Goal: Transaction & Acquisition: Purchase product/service

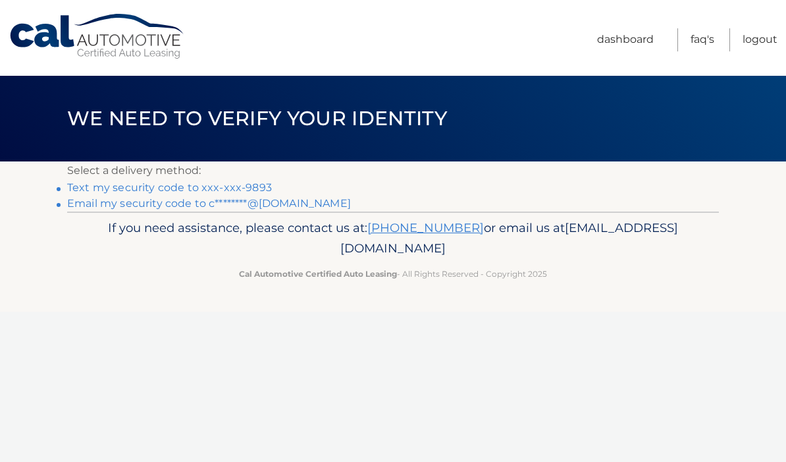
click at [167, 181] on link "Text my security code to xxx-xxx-9893" at bounding box center [169, 187] width 205 height 13
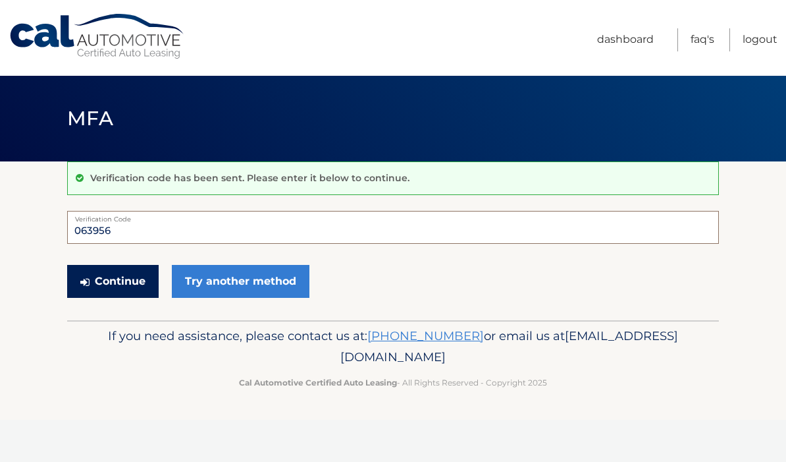
type input "063956"
click at [128, 276] on button "Continue" at bounding box center [113, 281] width 92 height 33
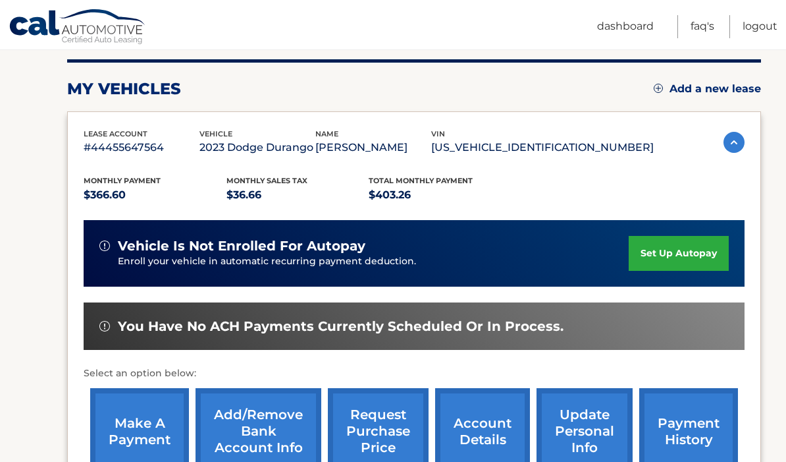
scroll to position [163, 0]
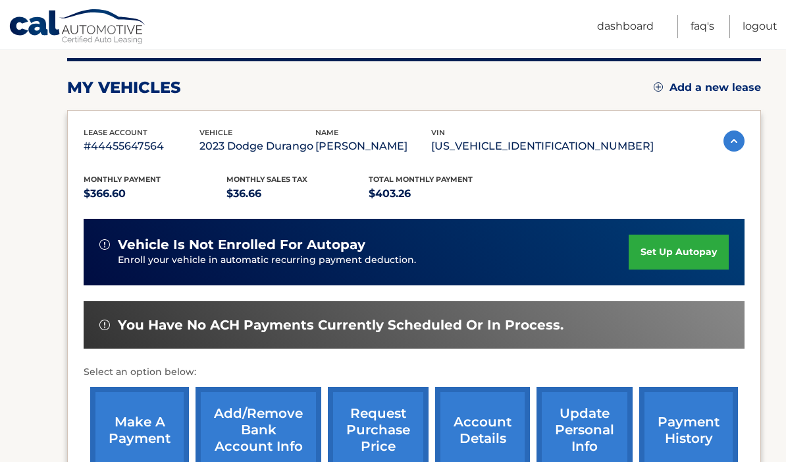
click at [150, 436] on link "make a payment" at bounding box center [139, 430] width 99 height 86
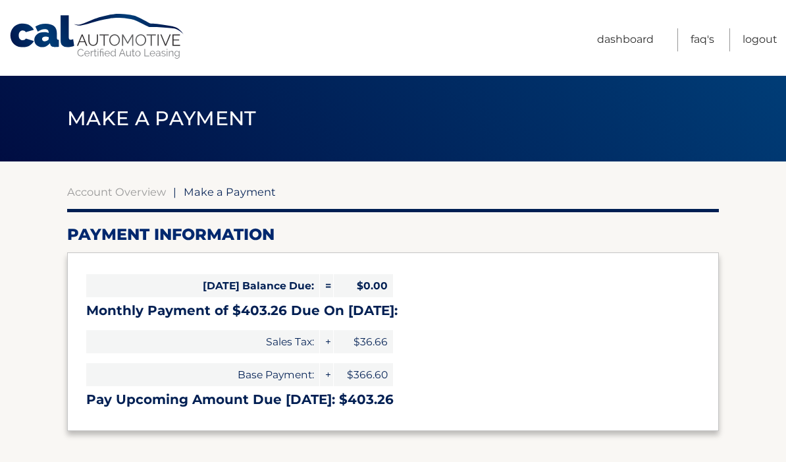
select select "ZjM4NzJmN2MtOWEzYS00M2YxLWE3NDQtNTAyNzJkZjcwMDY0"
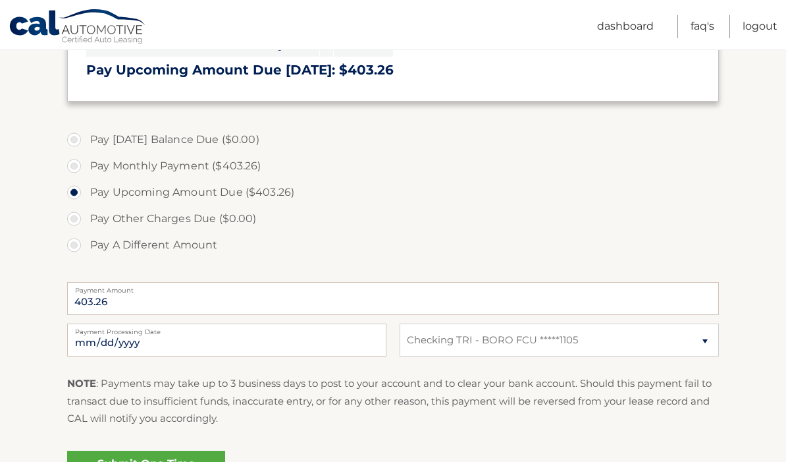
scroll to position [335, 0]
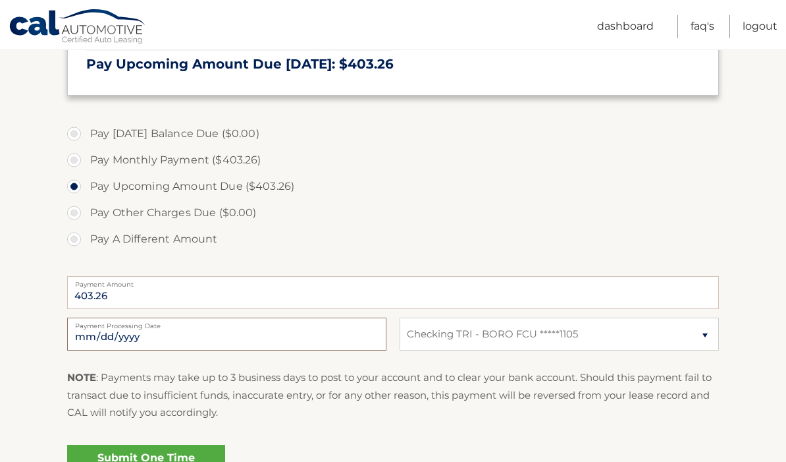
click at [304, 336] on input "[DATE]" at bounding box center [226, 333] width 319 height 33
type input "[DATE]"
click at [169, 461] on link "Submit One Time Payment" at bounding box center [146, 466] width 158 height 42
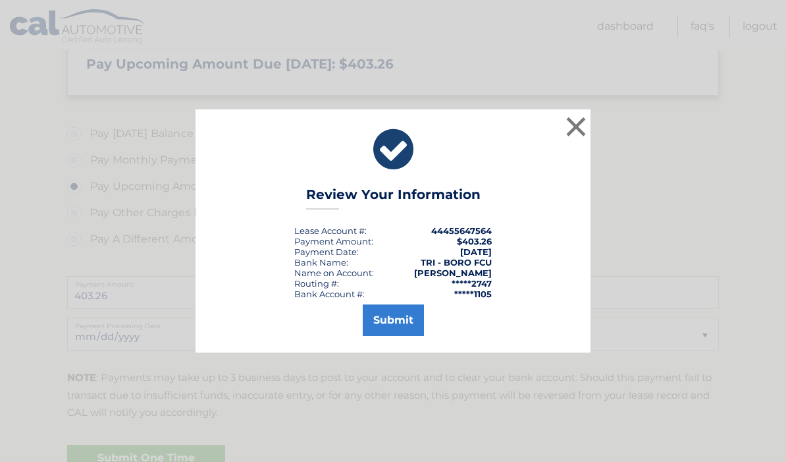
click at [400, 336] on button "Submit" at bounding box center [393, 320] width 61 height 32
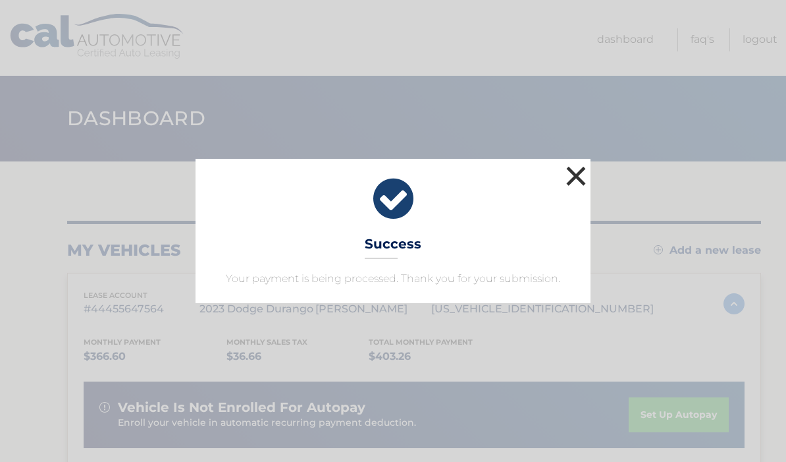
click at [574, 175] on button "×" at bounding box center [576, 176] width 26 height 26
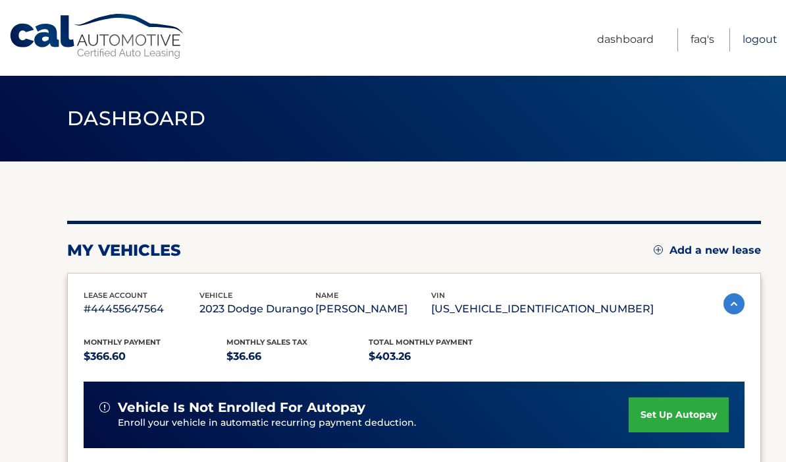
click at [770, 44] on link "Logout" at bounding box center [760, 39] width 35 height 23
